Goal: Transaction & Acquisition: Purchase product/service

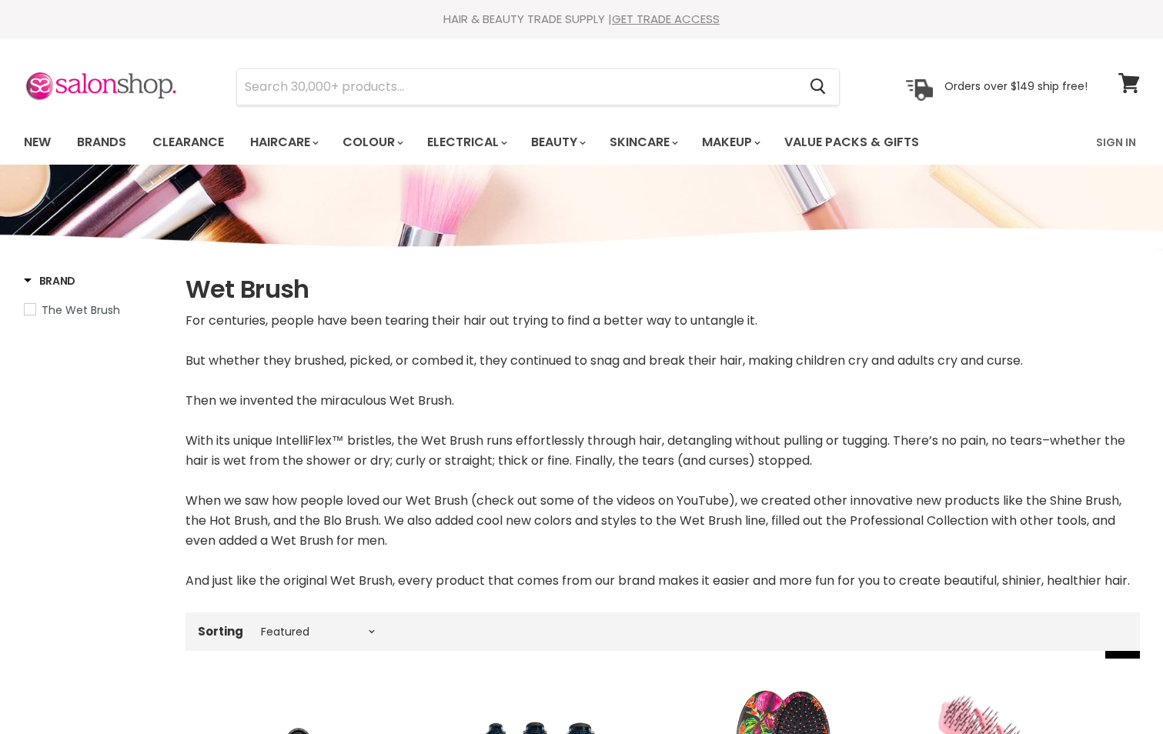
select select "manual"
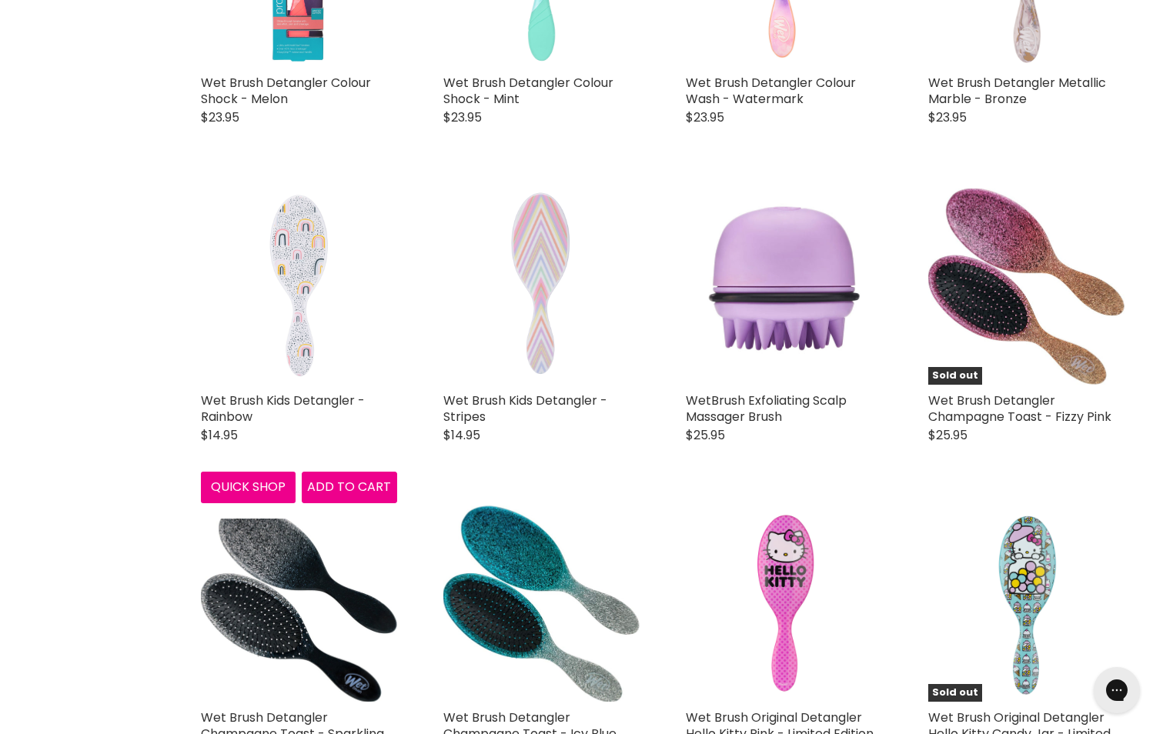
scroll to position [3385, 0]
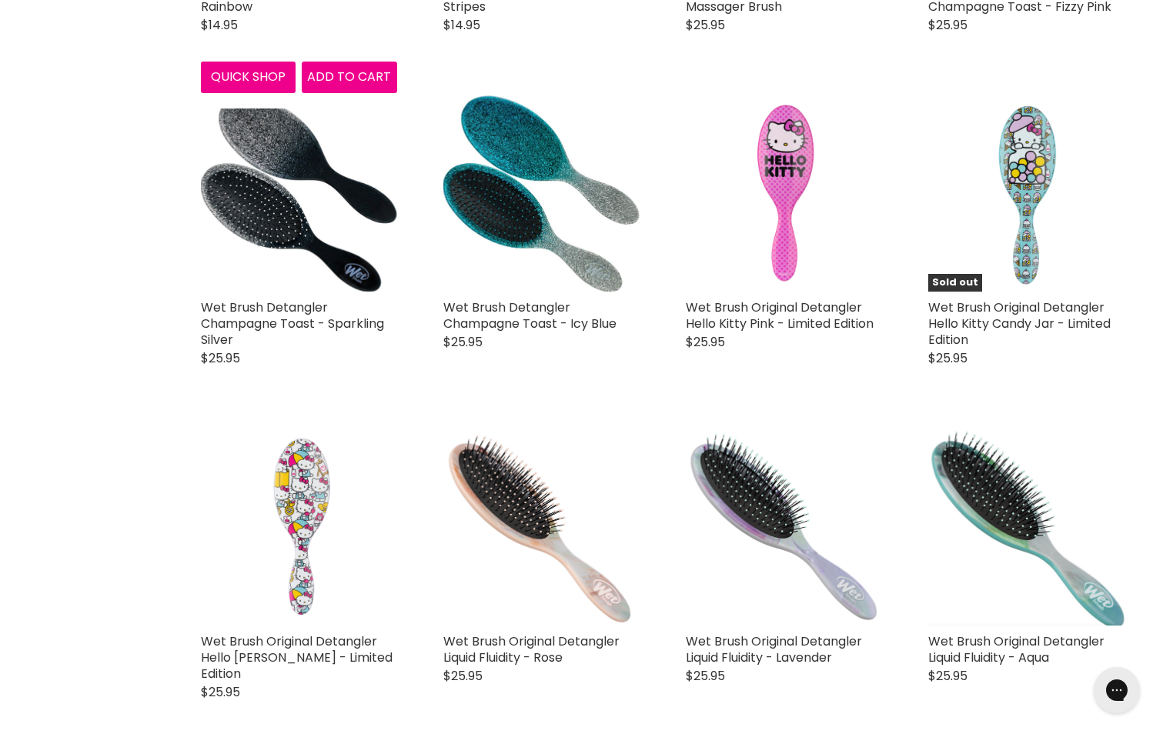
scroll to position [3924, 0]
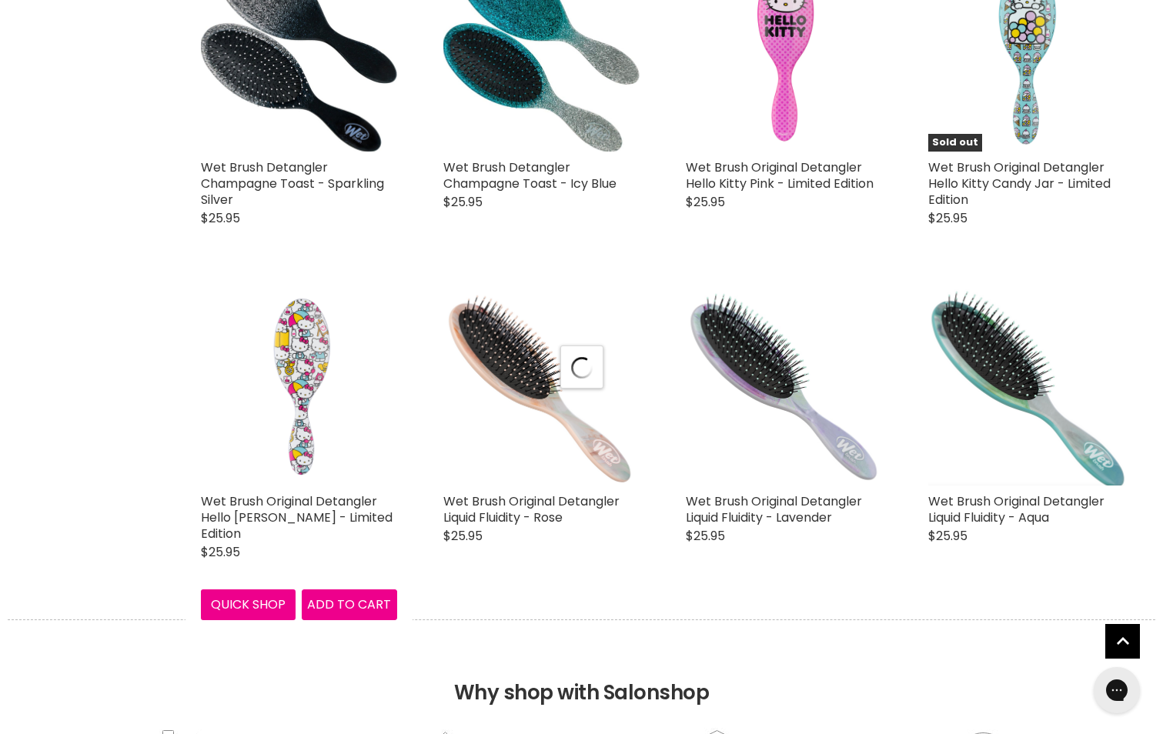
select select "manual"
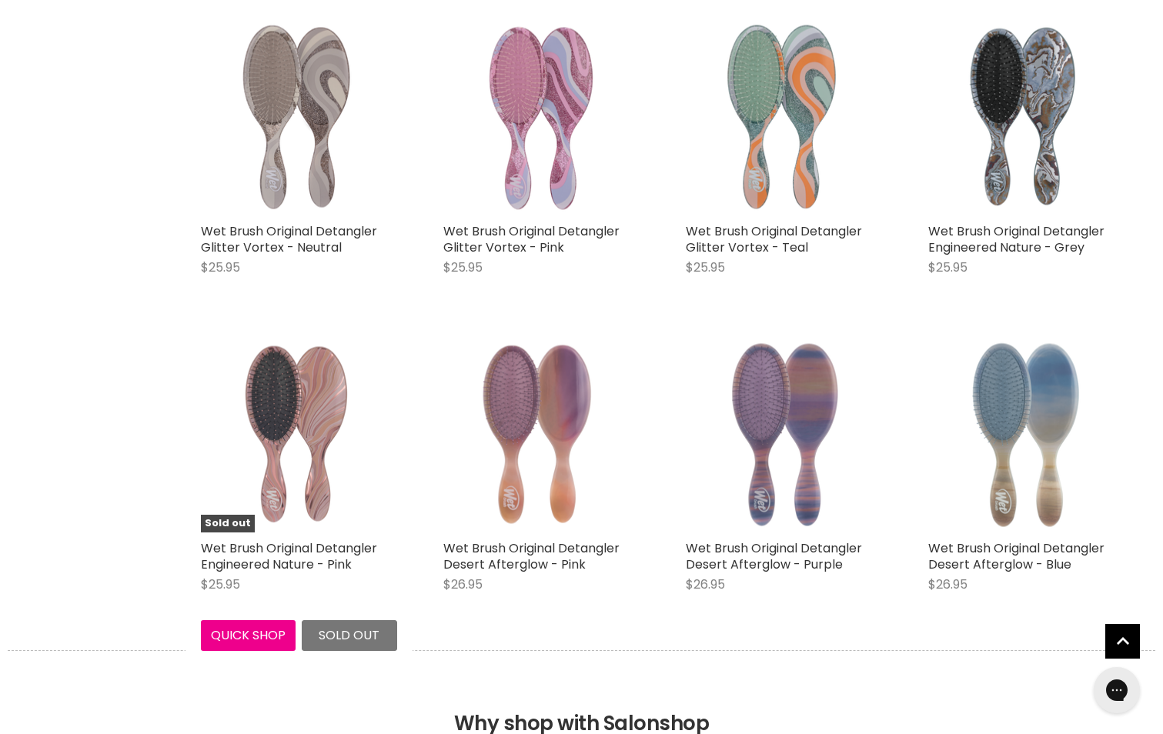
scroll to position [7771, 0]
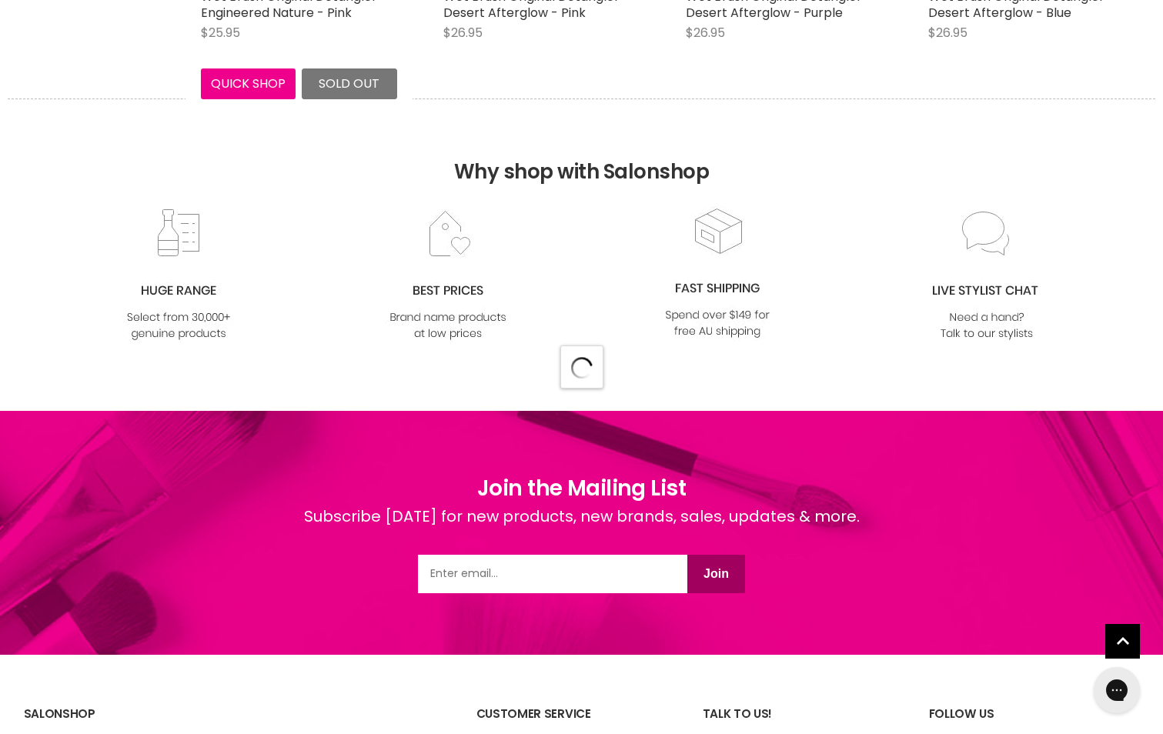
select select "manual"
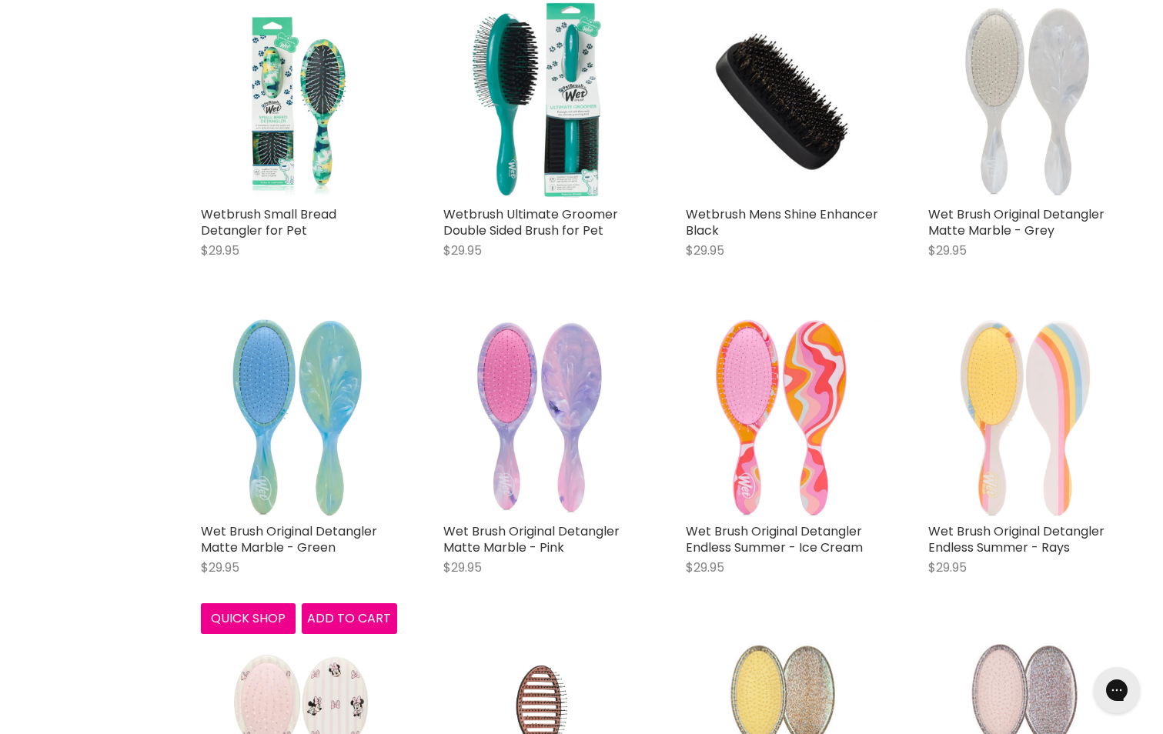
scroll to position [11310, 0]
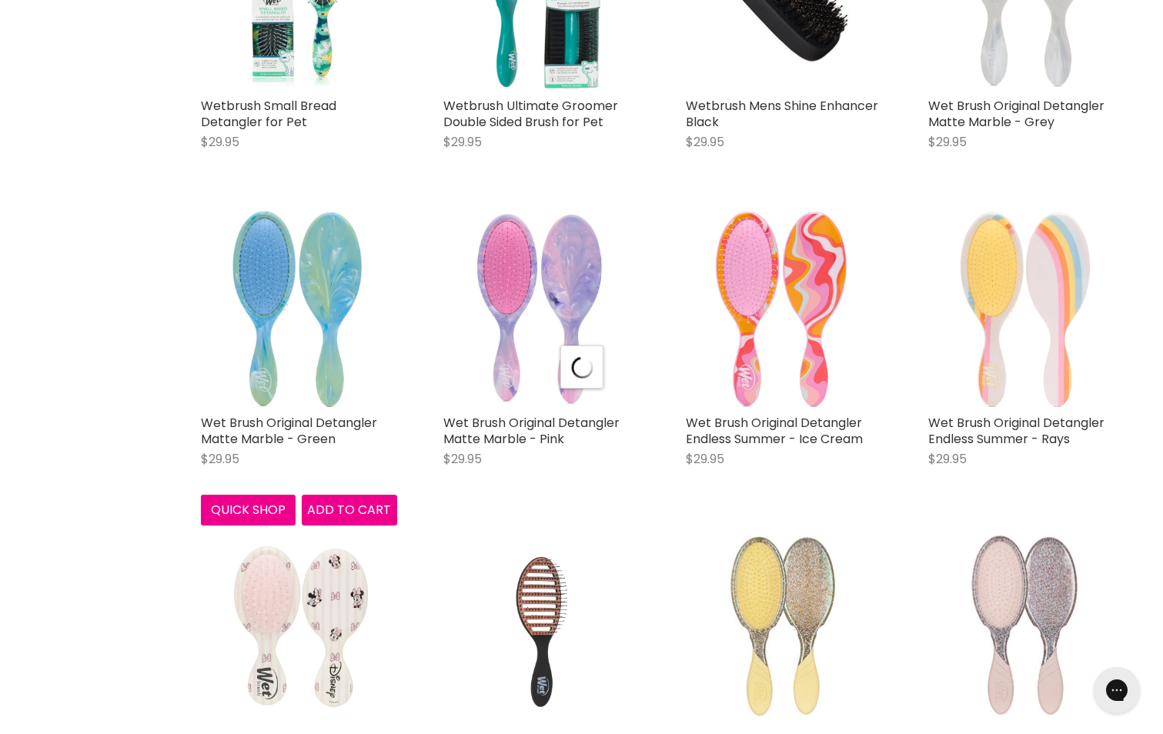
scroll to position [11772, 0]
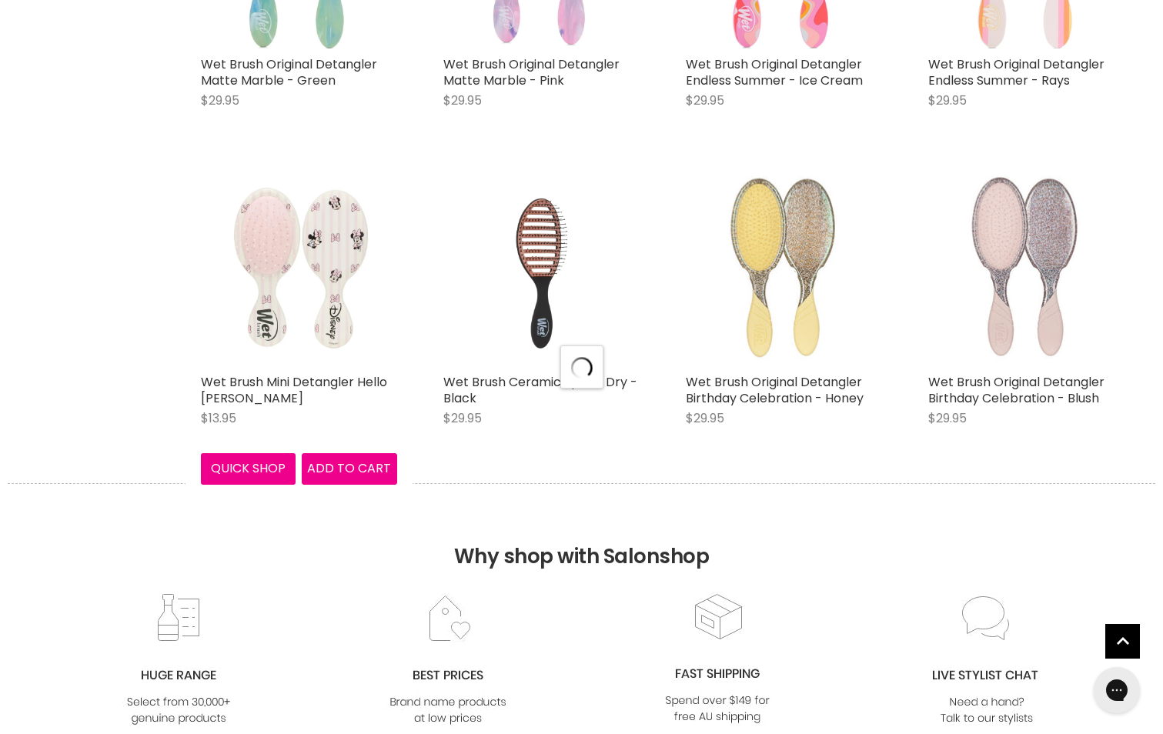
select select "manual"
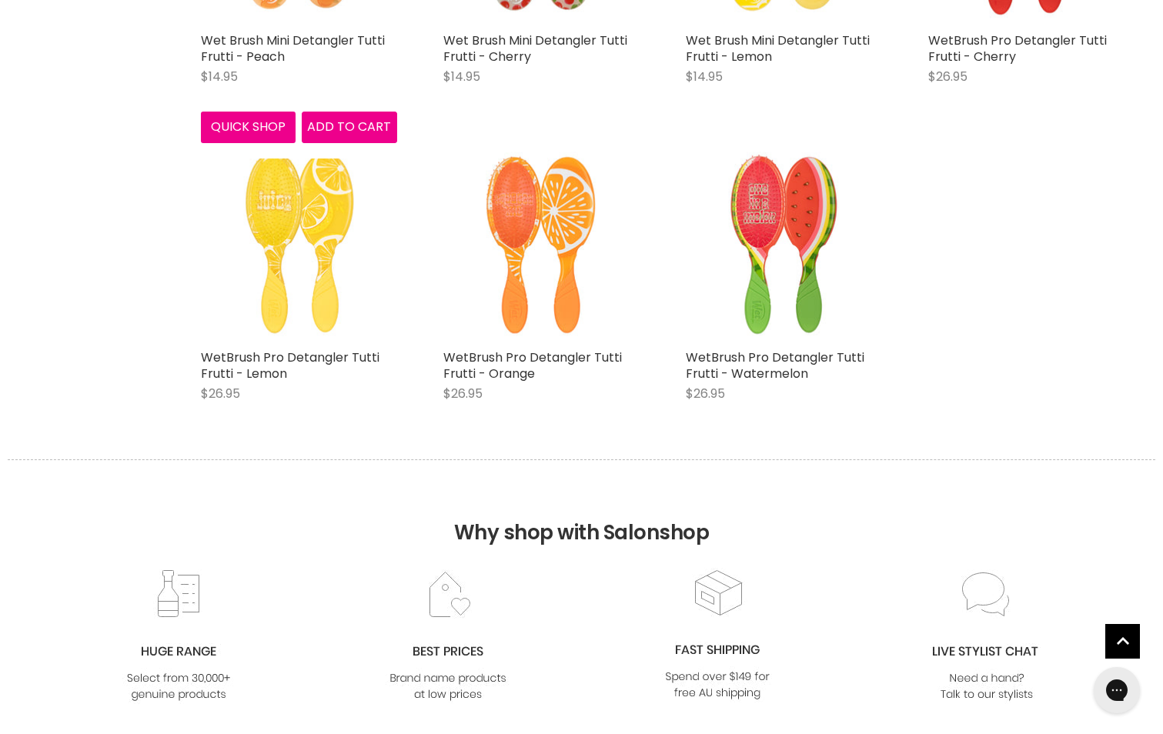
scroll to position [13387, 0]
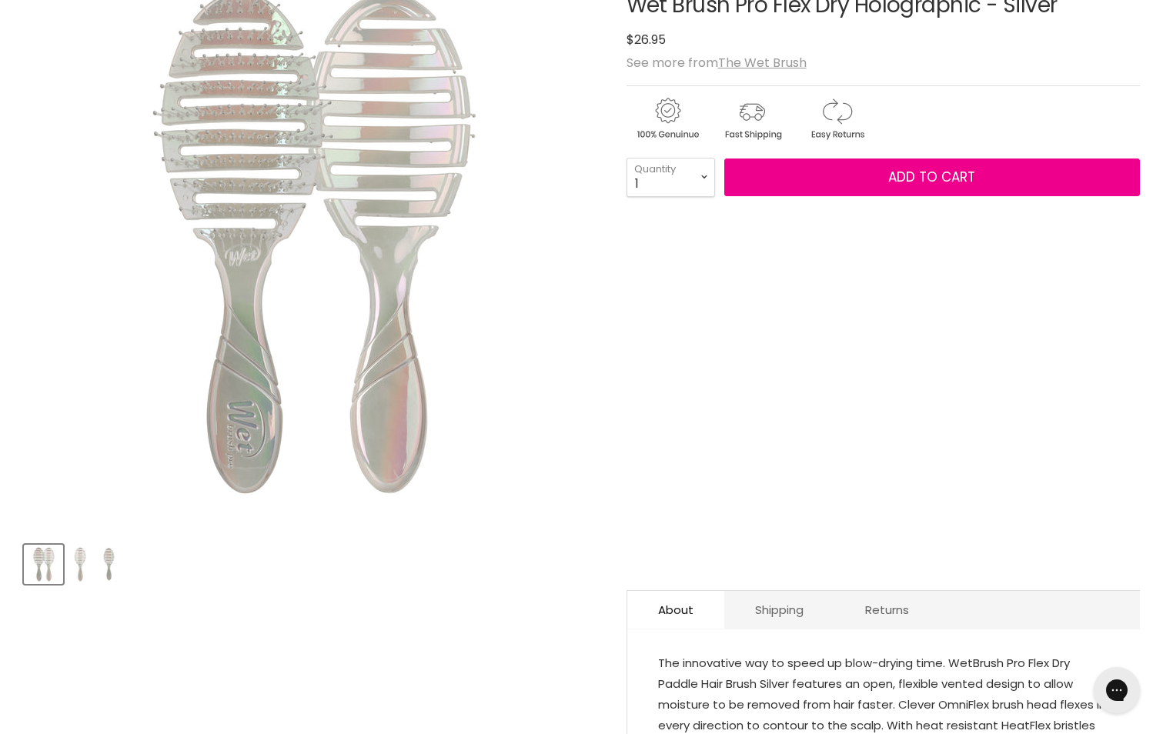
click at [75, 556] on img "Product thumbnails" at bounding box center [80, 564] width 22 height 36
